Goal: Task Accomplishment & Management: Manage account settings

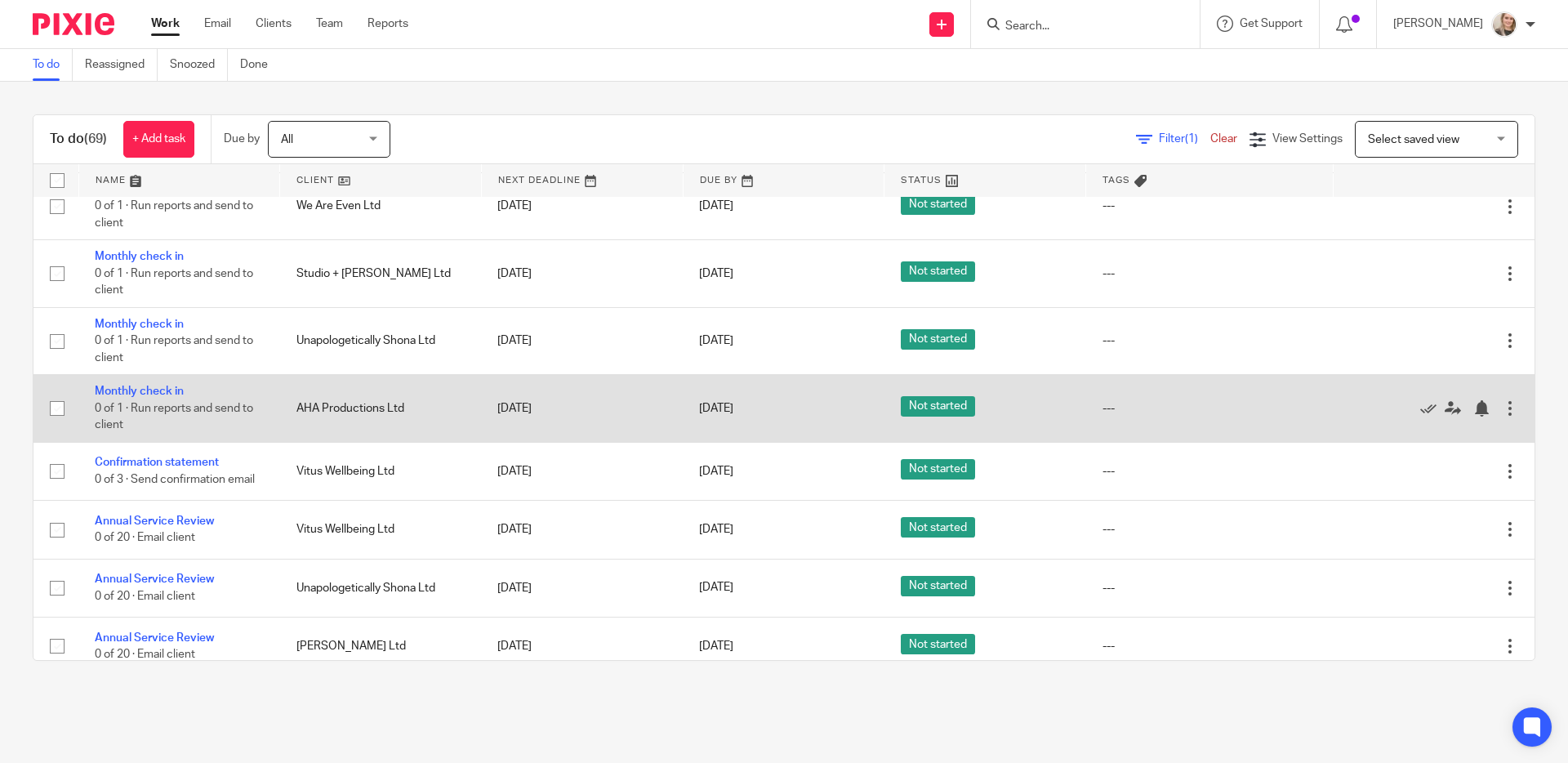
scroll to position [1296, 0]
click at [962, 416] on icon at bounding box center [1428, 407] width 16 height 16
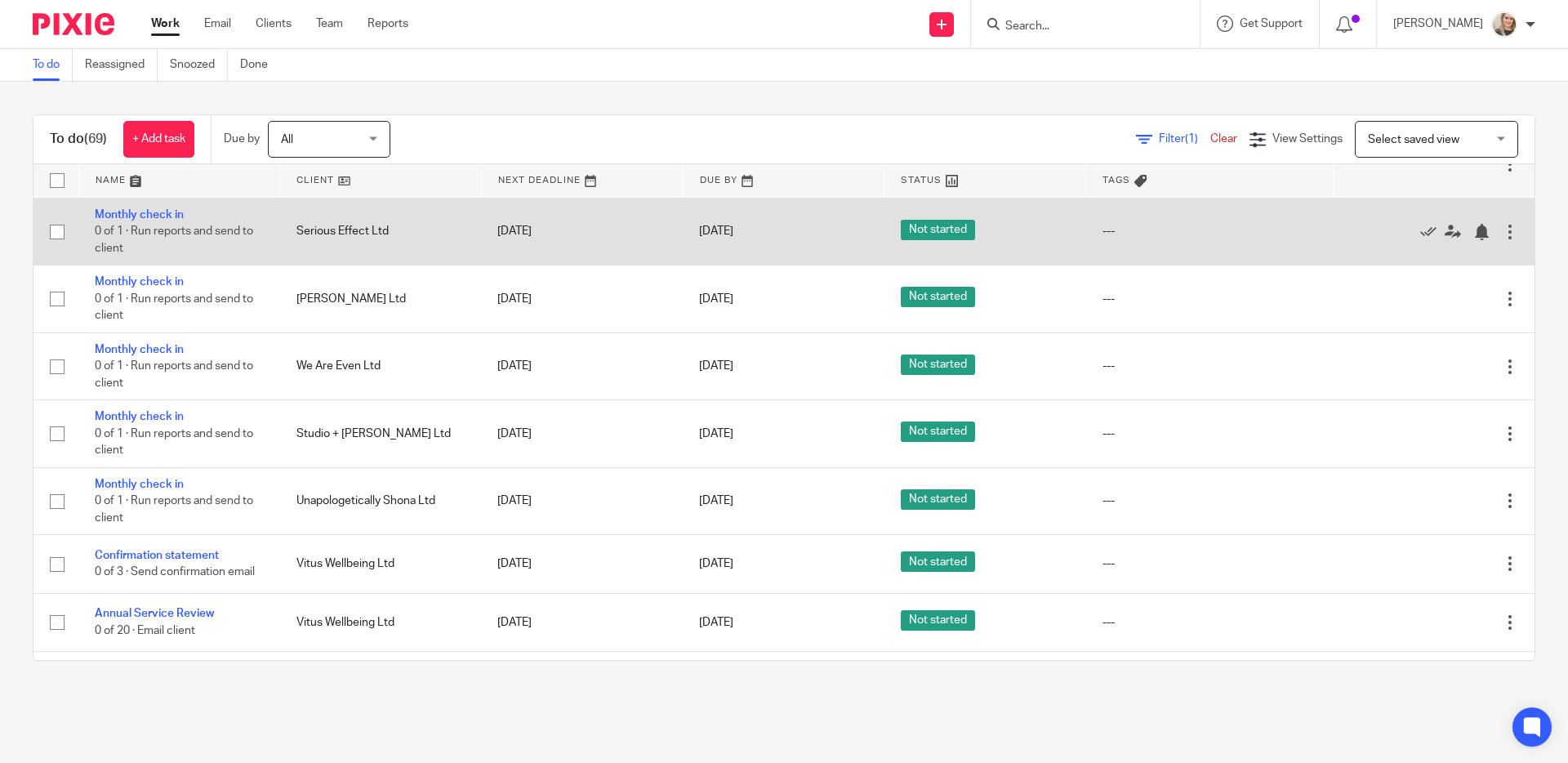
scroll to position [901, 0]
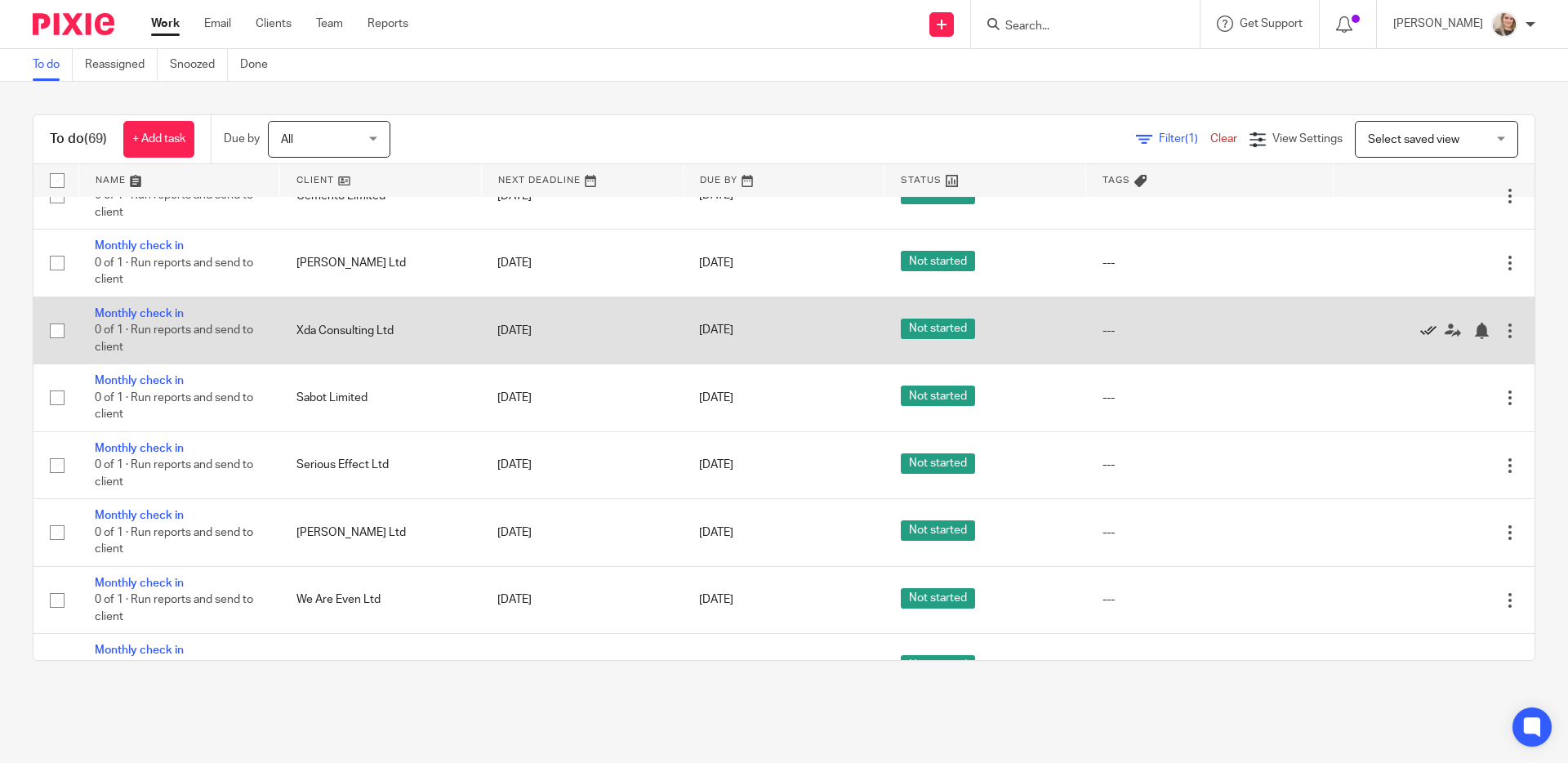
click at [962, 339] on icon at bounding box center [1428, 330] width 16 height 16
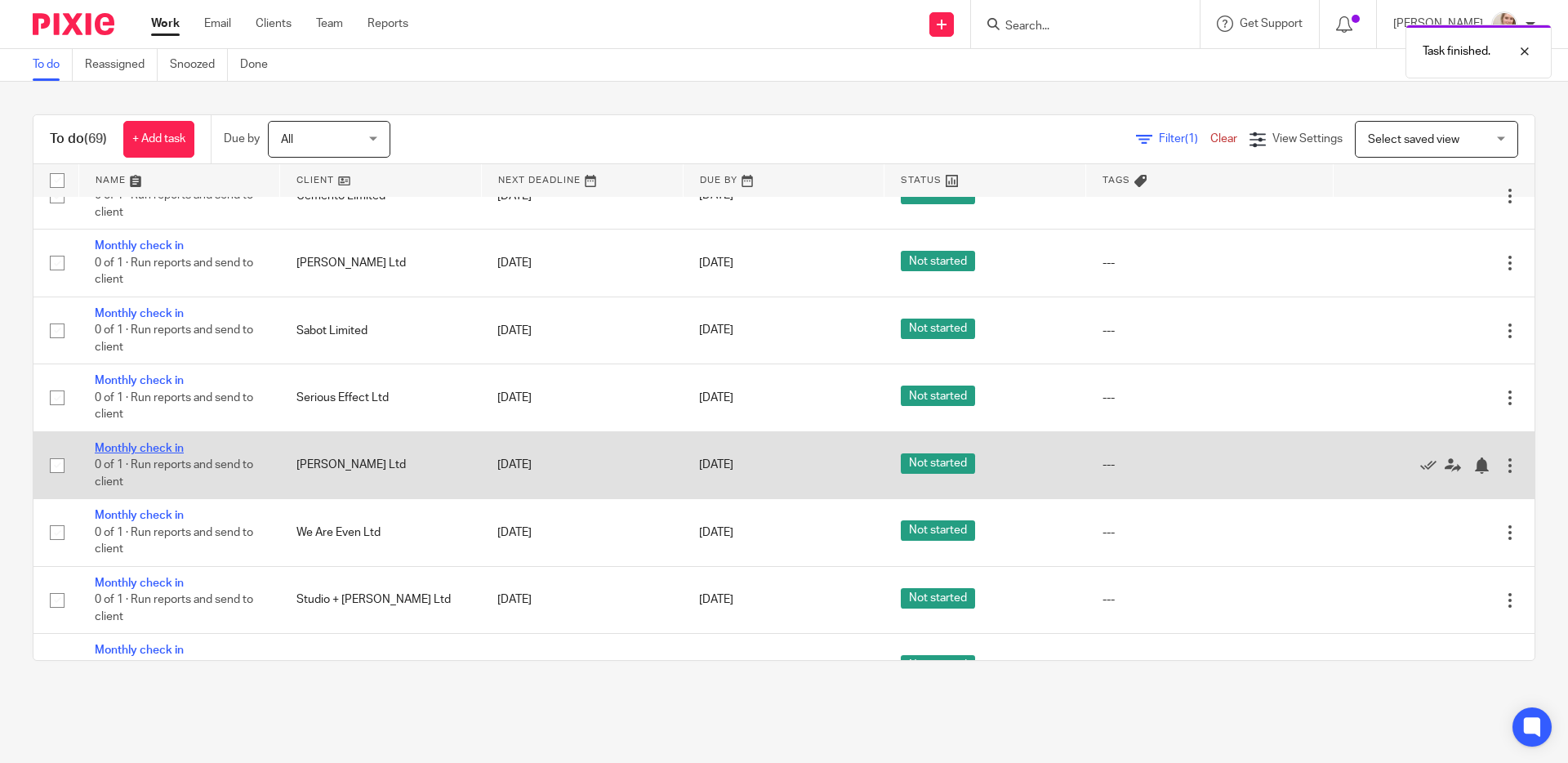
click at [158, 455] on link "Monthly check in" at bounding box center [139, 448] width 89 height 11
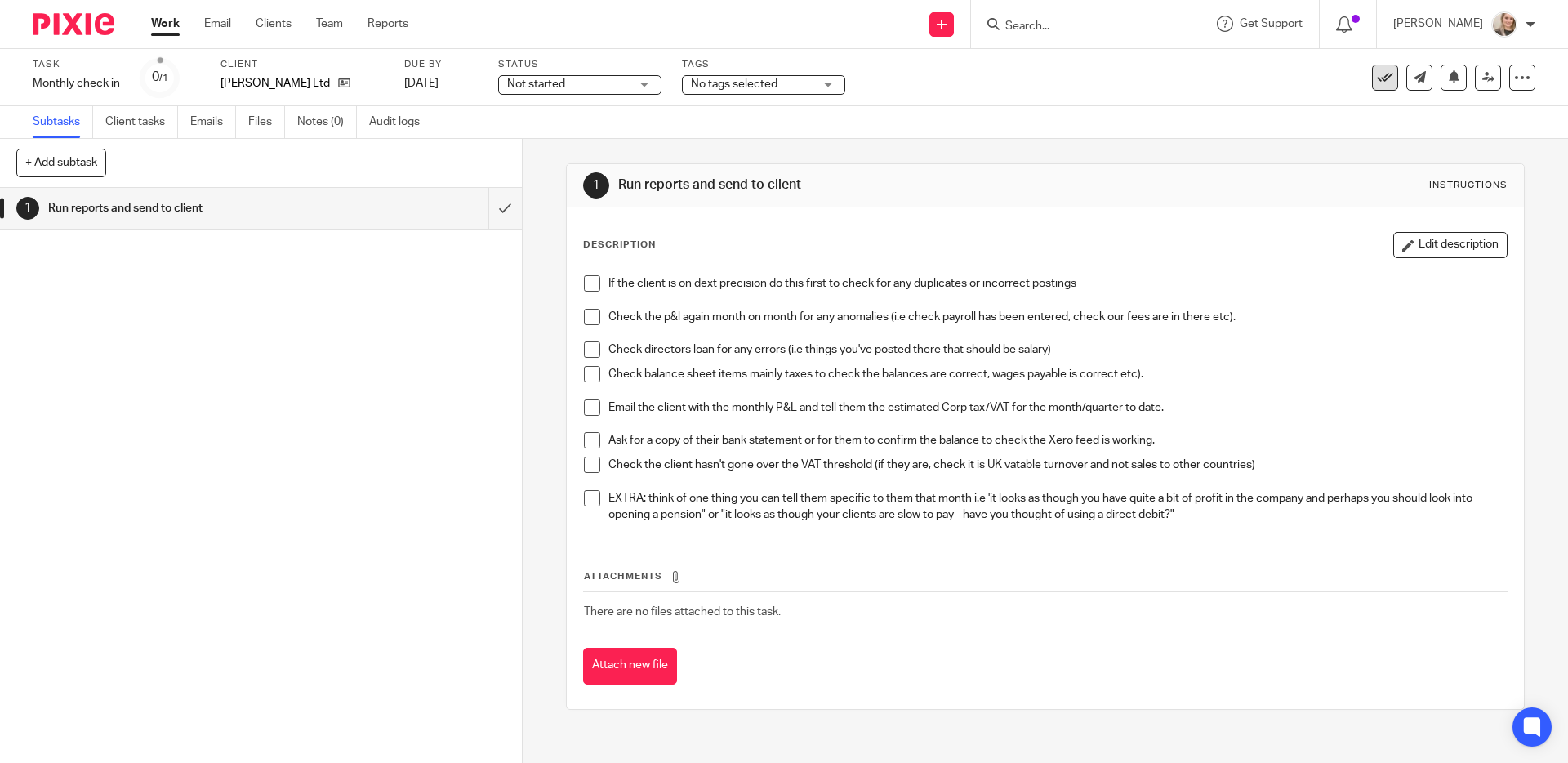
click at [1374, 67] on button at bounding box center [1385, 78] width 26 height 26
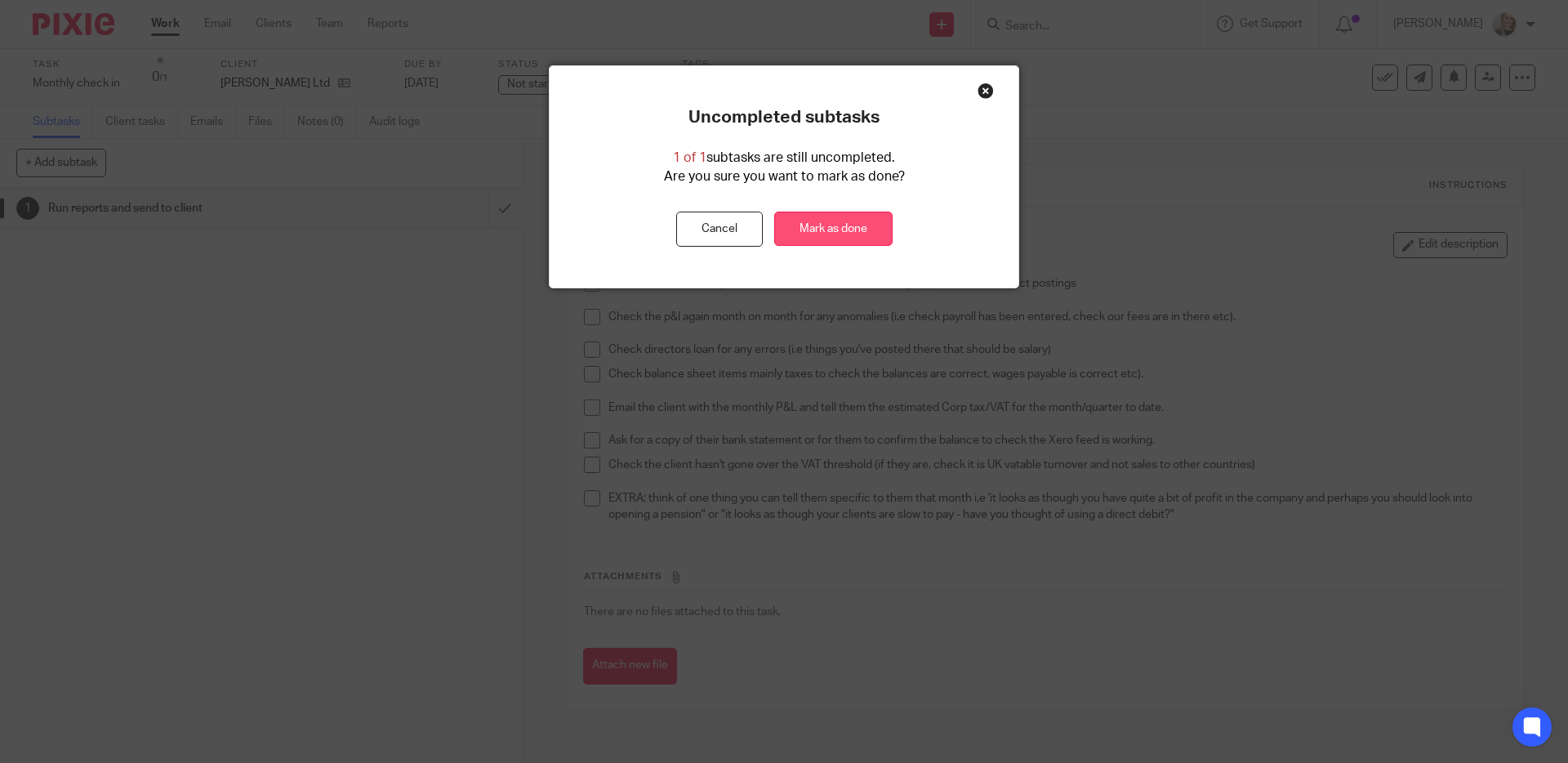
click at [830, 235] on link "Mark as done" at bounding box center [833, 229] width 118 height 35
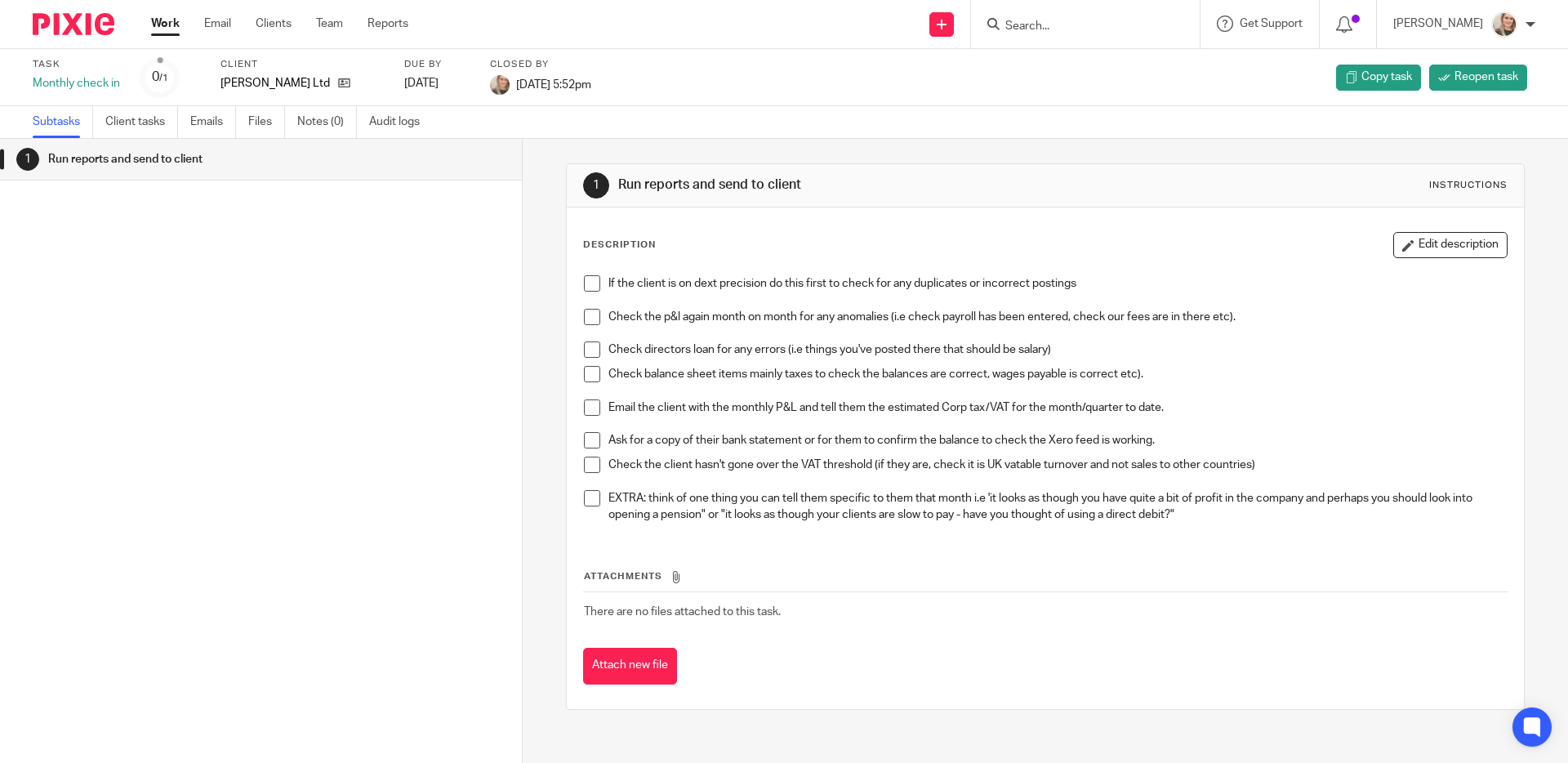
click at [92, 33] on img at bounding box center [73, 24] width 82 height 22
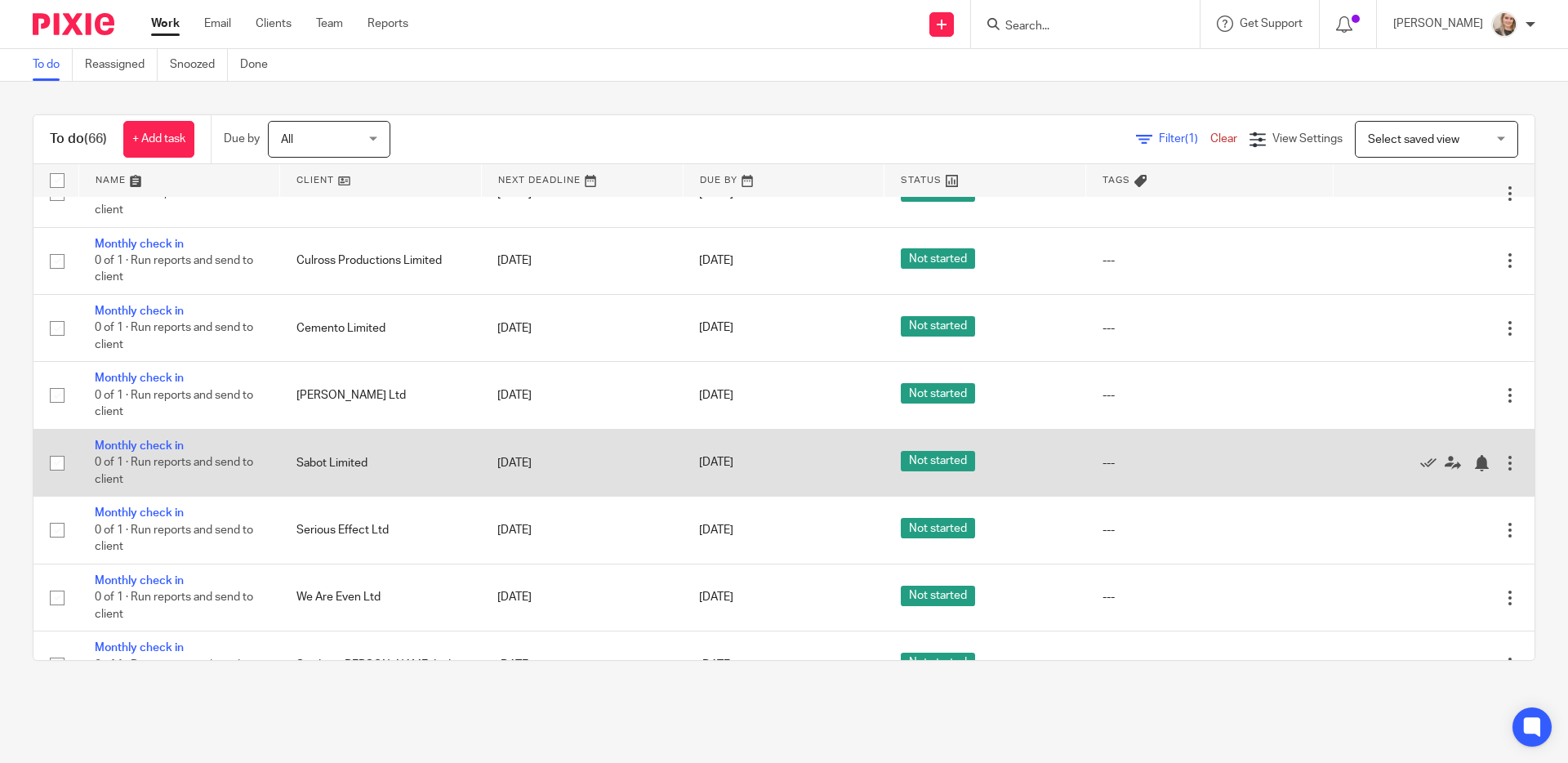
scroll to position [771, 0]
click at [1420, 470] on icon at bounding box center [1428, 461] width 16 height 16
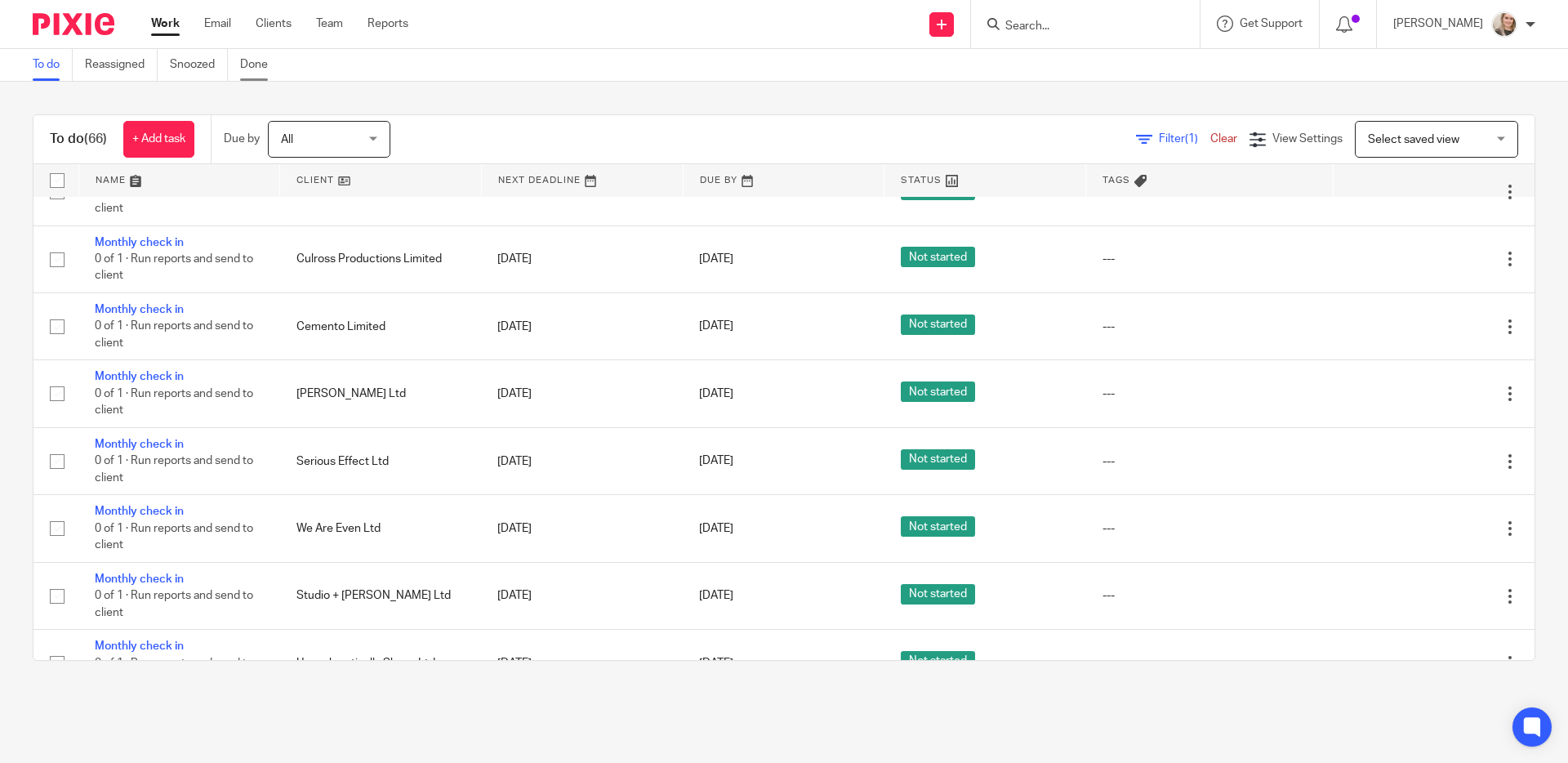
click at [254, 67] on link "Done" at bounding box center [260, 65] width 40 height 32
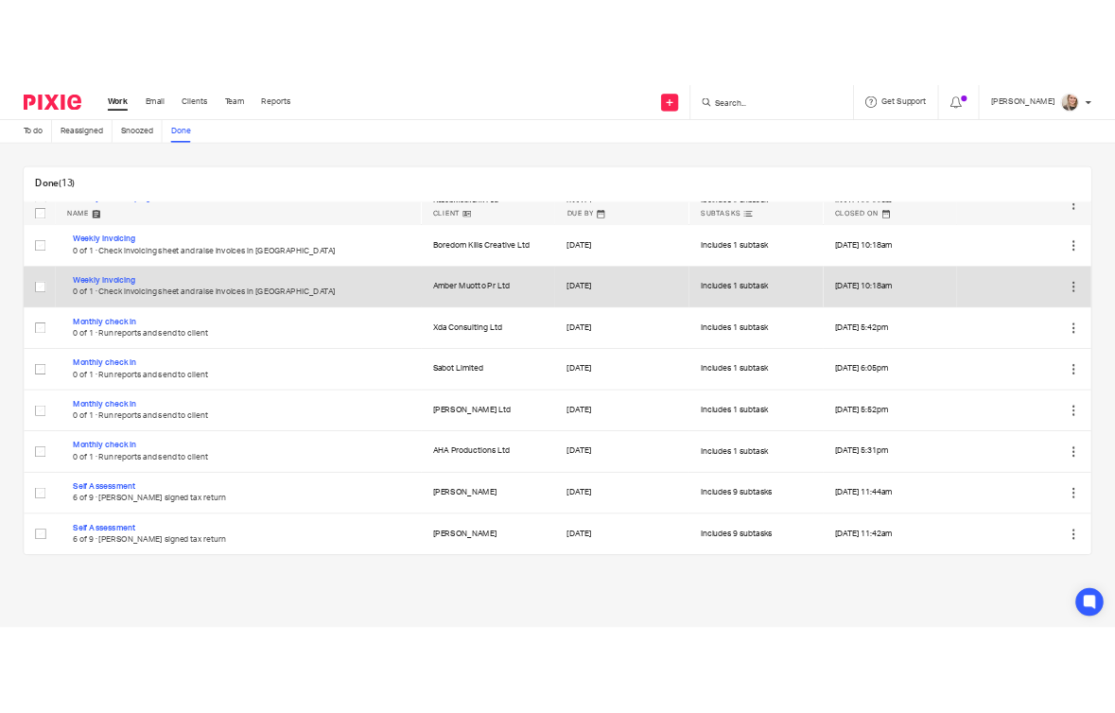
scroll to position [336, 0]
